Goal: Information Seeking & Learning: Understand process/instructions

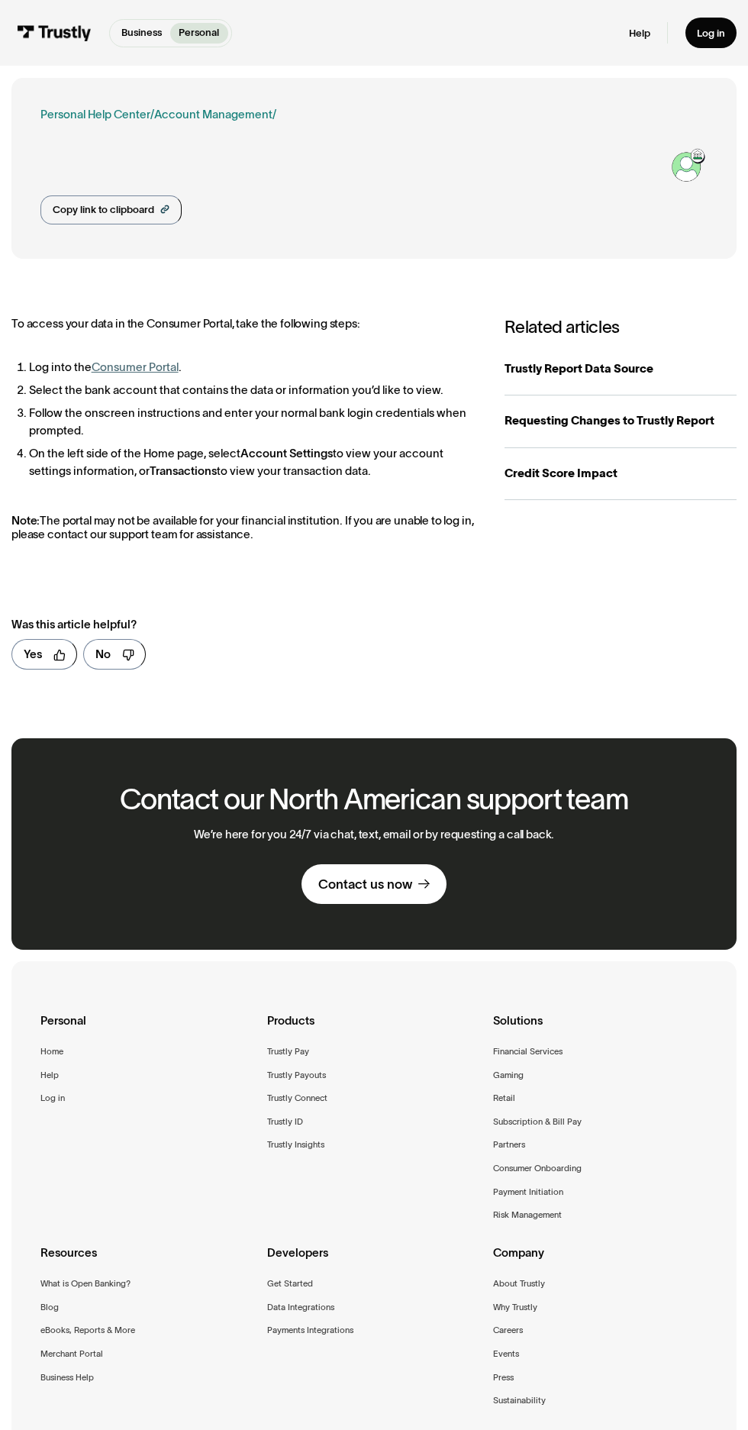
click at [195, 120] on link "Account Management" at bounding box center [213, 114] width 118 height 13
click at [231, 207] on div "Business Help Center Personal Help Center / Personal Business Account Managemen…" at bounding box center [354, 165] width 629 height 118
click at [160, 173] on h1 "How do I access my data in the Consumer Portal?" at bounding box center [353, 158] width 632 height 31
